Goal: Transaction & Acquisition: Purchase product/service

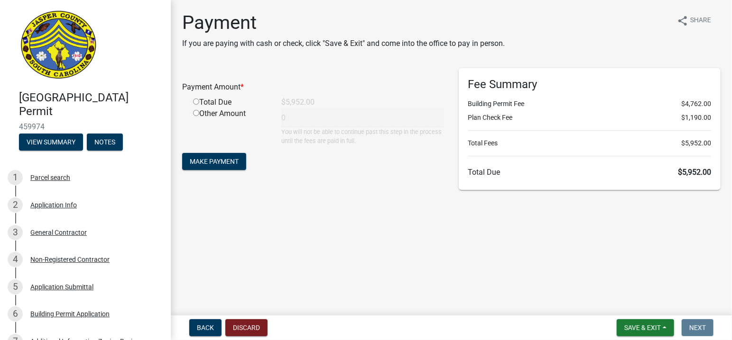
click at [197, 102] on input "radio" at bounding box center [196, 102] width 6 height 6
radio input "true"
type input "5952"
click at [230, 162] on span "Make Payment" at bounding box center [214, 162] width 49 height 8
